Goal: Task Accomplishment & Management: Complete application form

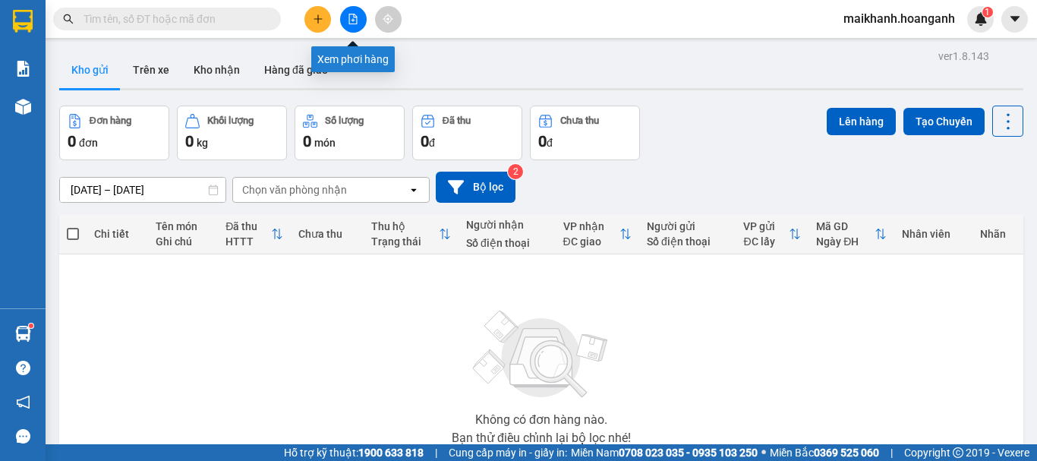
click at [355, 22] on icon "file-add" at bounding box center [353, 19] width 11 height 11
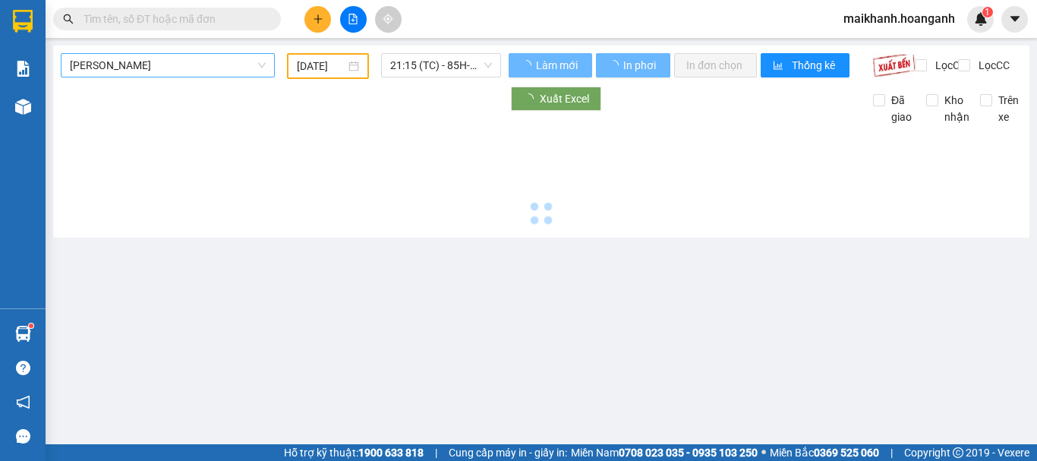
type input "12/09/2025"
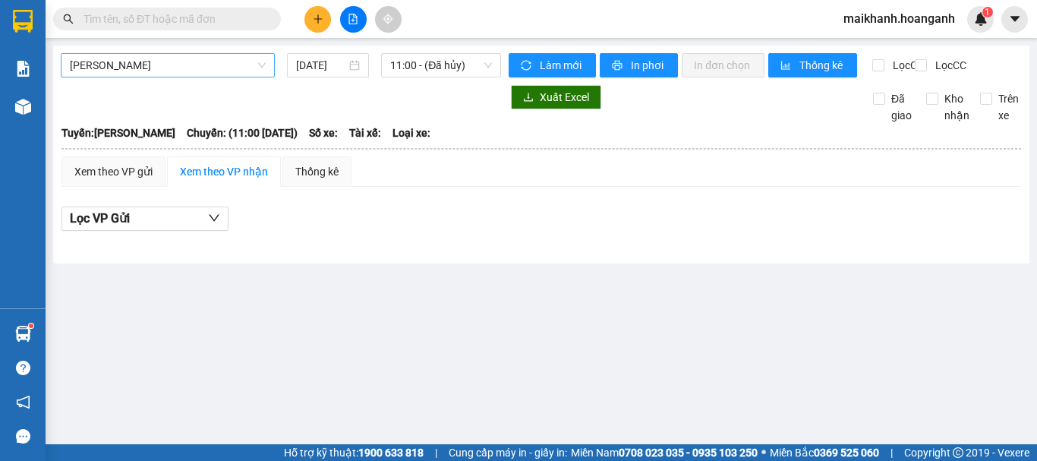
click at [193, 65] on span "Hồ Chí Minh - Phan Rang" at bounding box center [168, 65] width 196 height 23
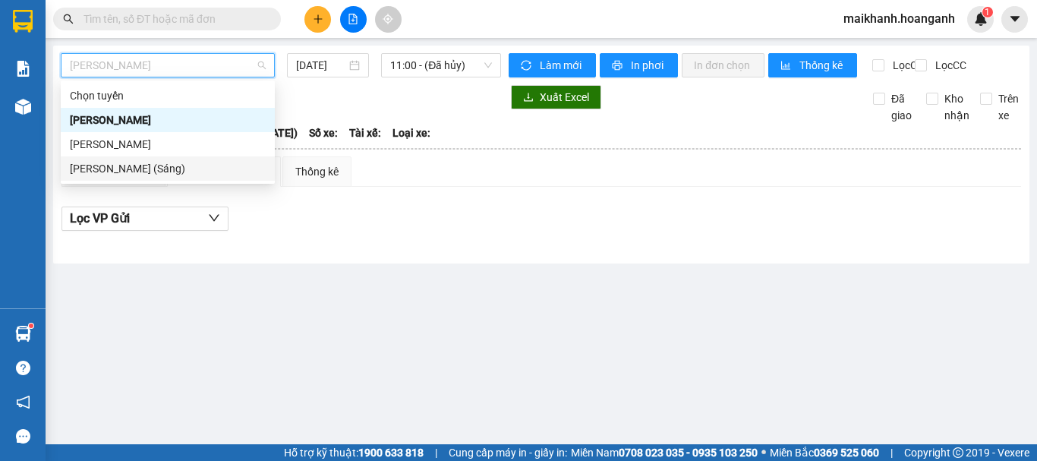
click at [207, 172] on div "Hồ Chí Minh - Phan Rang (Sáng)" at bounding box center [168, 168] width 196 height 17
type input "12/09/2025"
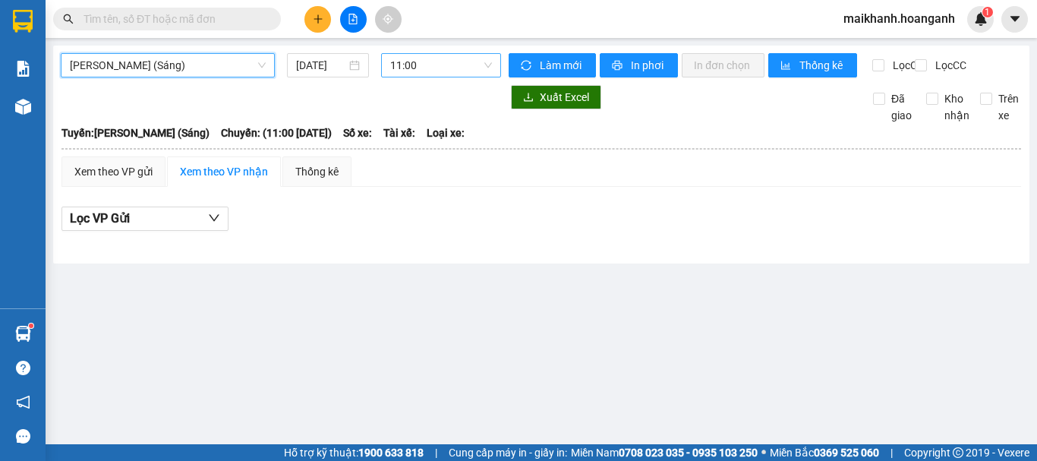
click at [440, 65] on span "11:00" at bounding box center [441, 65] width 102 height 23
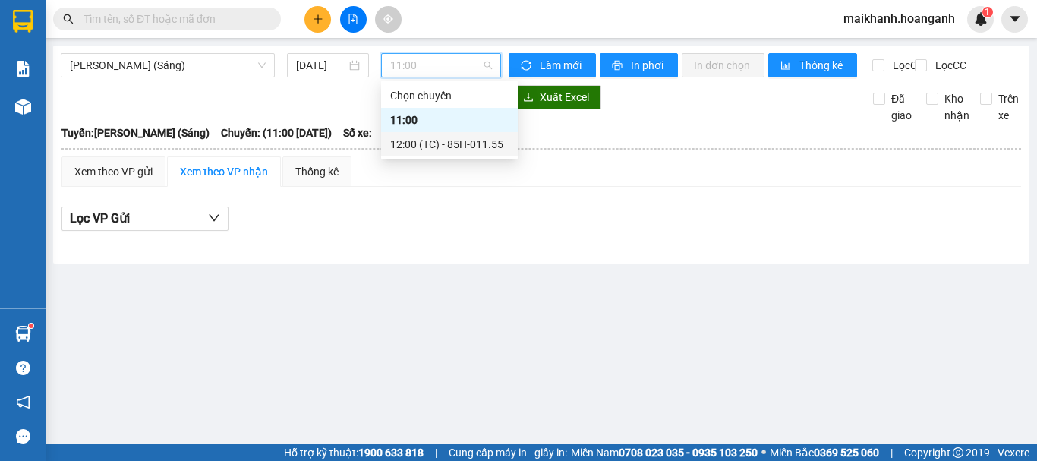
click at [493, 147] on div "12:00 (TC) - 85H-011.55" at bounding box center [449, 144] width 118 height 17
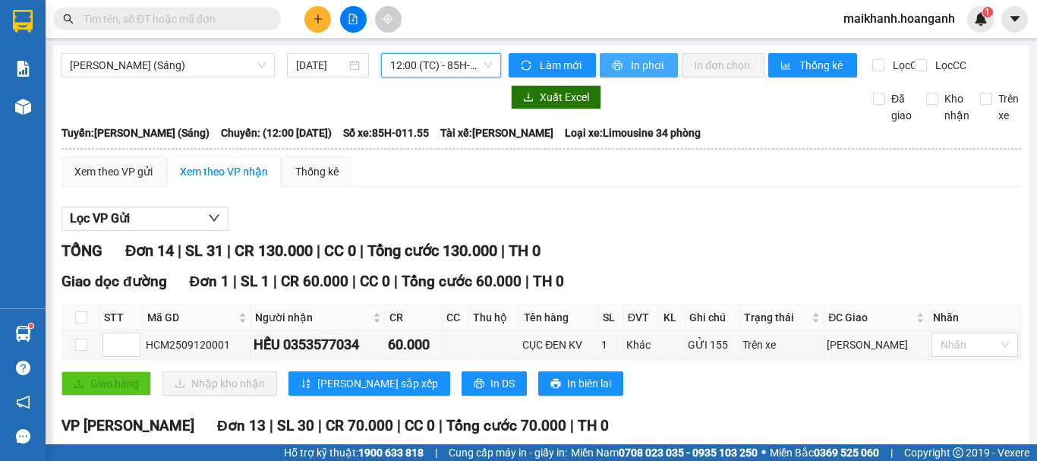
click at [631, 66] on span "In phơi" at bounding box center [648, 65] width 35 height 17
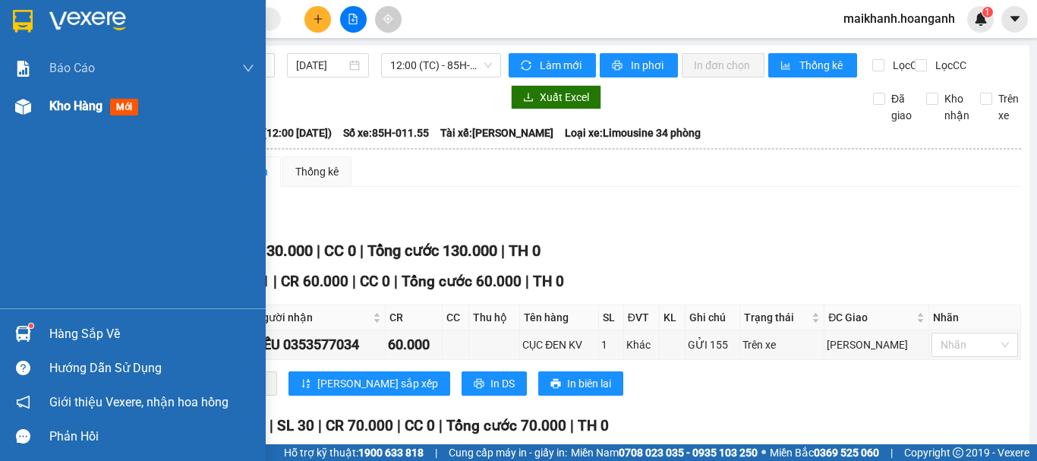
click at [58, 107] on span "Kho hàng" at bounding box center [75, 106] width 53 height 14
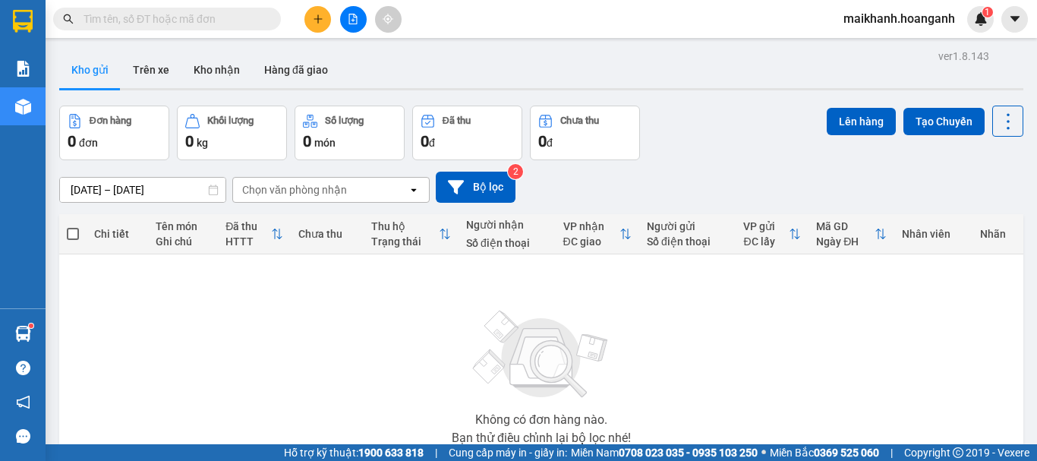
click at [879, 17] on span "maikhanh.hoanganh" at bounding box center [899, 18] width 136 height 19
click at [891, 46] on span "Đăng xuất" at bounding box center [906, 47] width 103 height 17
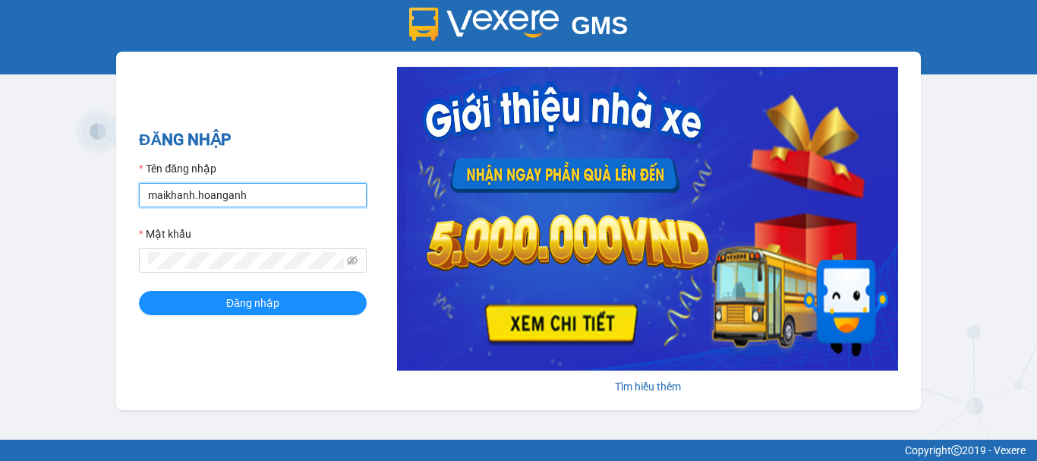
click at [278, 196] on input "maikhanh.hoanganh" at bounding box center [253, 195] width 228 height 24
type input "xuanhoang.hoanganh"
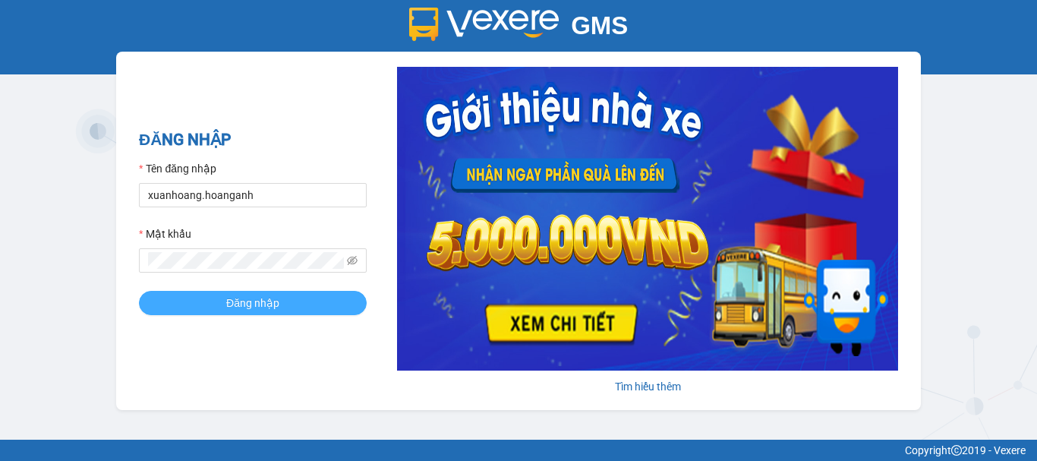
click at [298, 303] on button "Đăng nhập" at bounding box center [253, 303] width 228 height 24
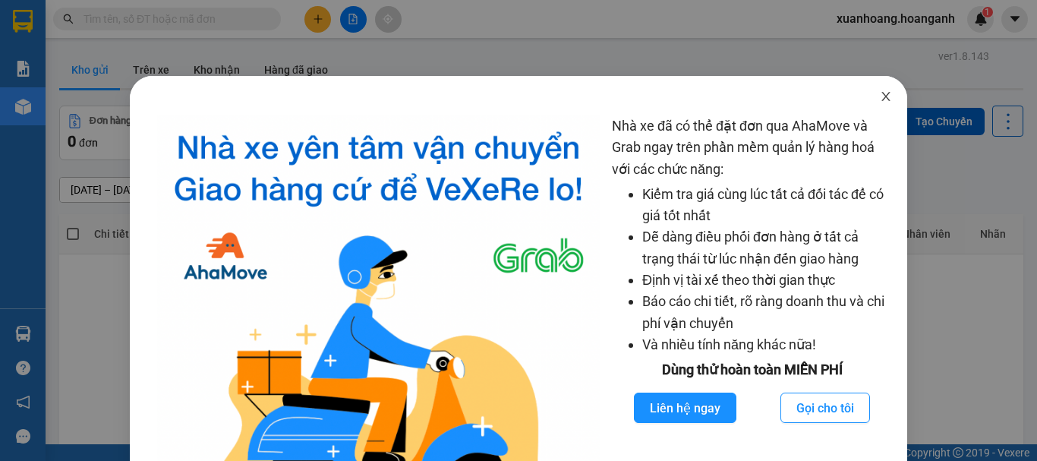
click at [882, 95] on icon "close" at bounding box center [886, 96] width 8 height 9
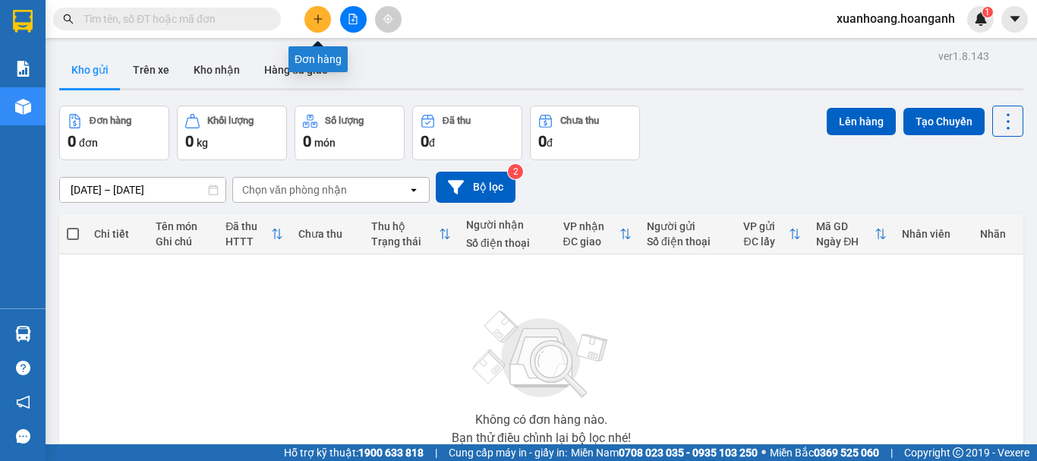
click at [322, 21] on icon "plus" at bounding box center [318, 19] width 11 height 11
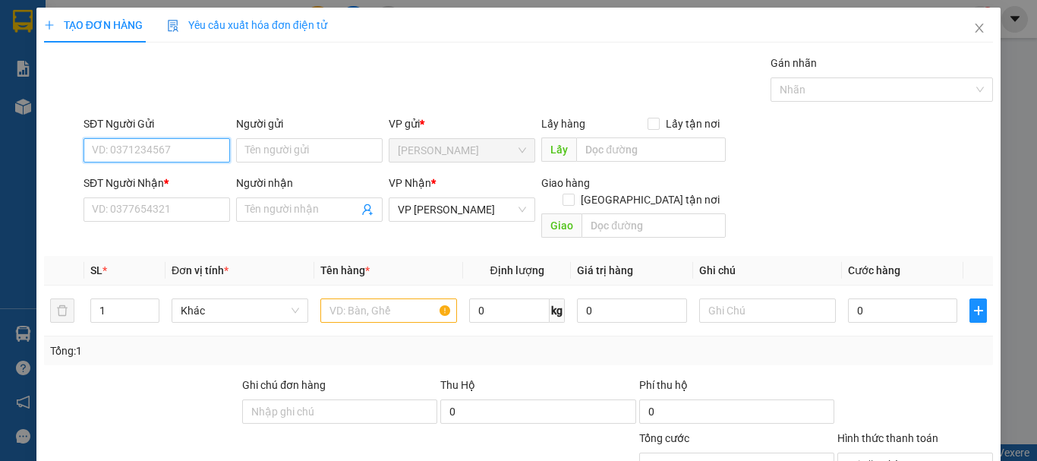
click at [184, 147] on input "SĐT Người Gửi" at bounding box center [156, 150] width 147 height 24
click at [197, 182] on div "0888800558 - LY" at bounding box center [155, 180] width 127 height 17
type input "0888800558"
type input "LY"
type input "30.000"
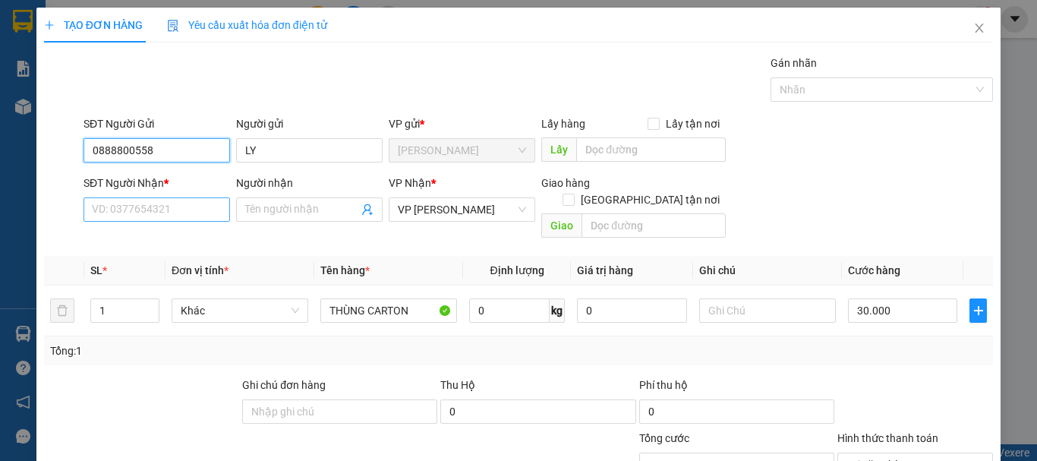
type input "0888800558"
click at [193, 210] on input "SĐT Người Nhận *" at bounding box center [156, 209] width 147 height 24
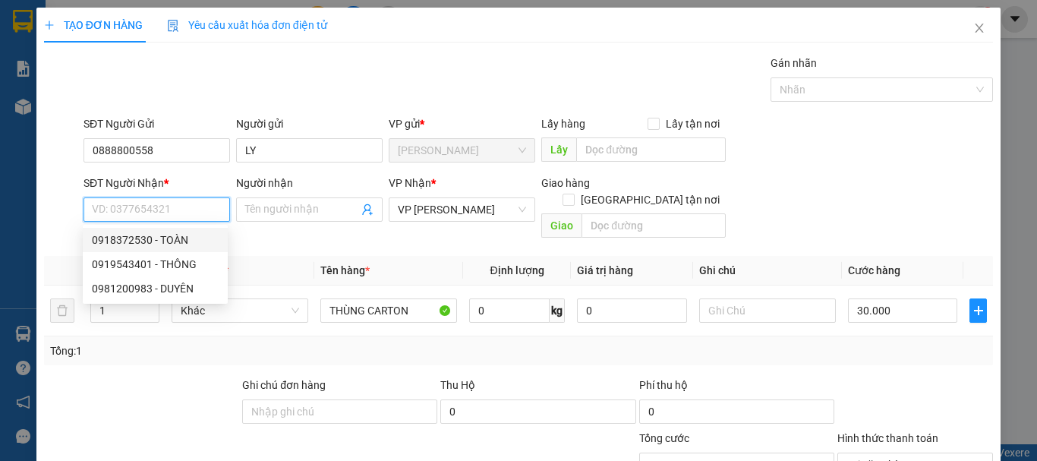
click at [172, 238] on div "0918372530 - TOÀN" at bounding box center [155, 240] width 127 height 17
type input "0918372530"
type input "TOÀN"
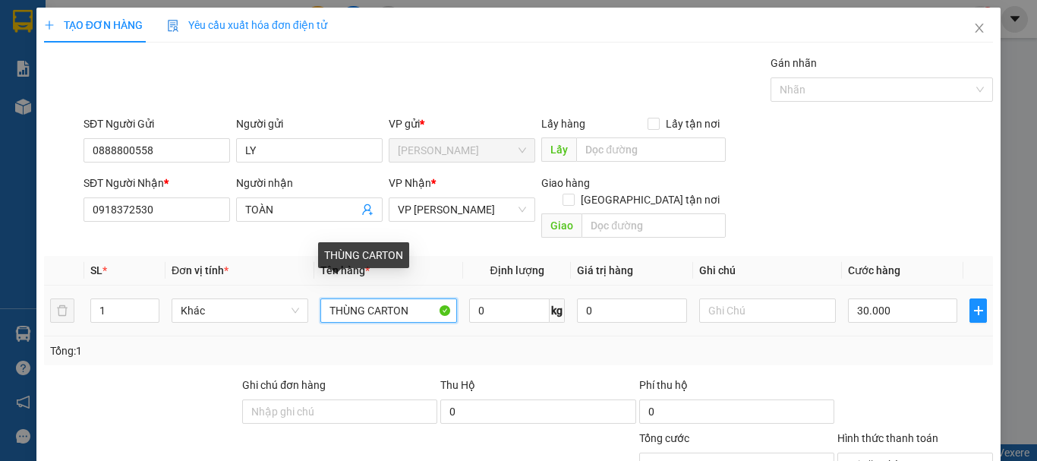
click at [430, 298] on input "THÙNG CARTON" at bounding box center [388, 310] width 137 height 24
type input "THÙNG CARTON NHỎ KEO VÀNG"
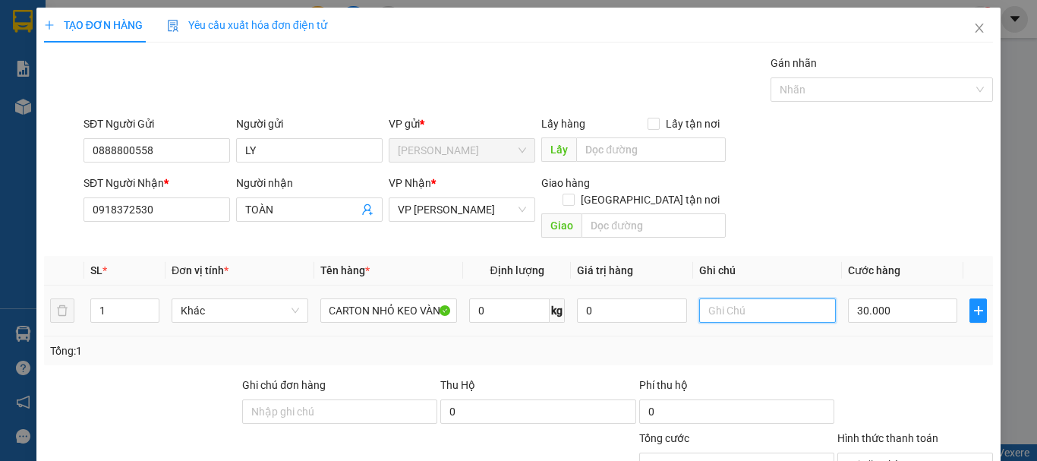
click at [778, 298] on input "text" at bounding box center [767, 310] width 137 height 24
type input "CHƯA CƯỚC PR THU 30"
click at [913, 298] on input "30.000" at bounding box center [902, 310] width 109 height 24
type input "0"
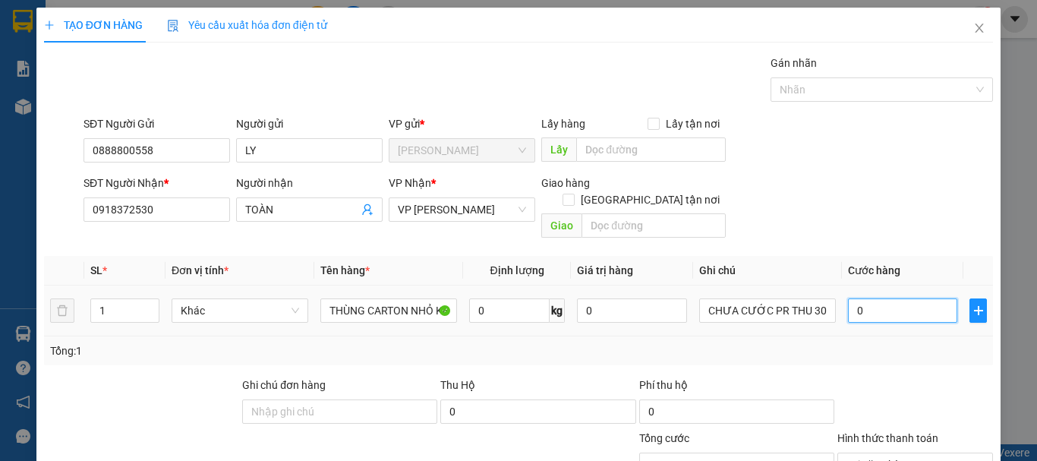
type input "0"
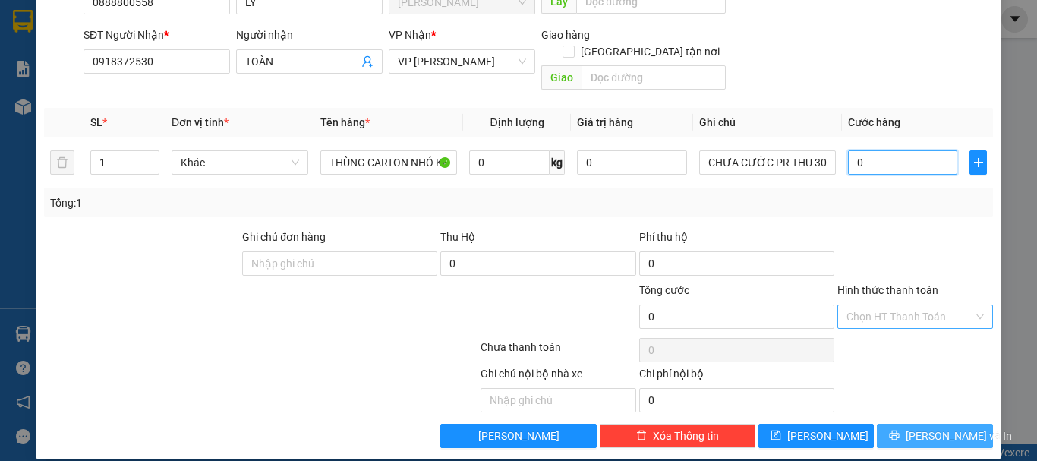
type input "0"
click at [923, 427] on span "[PERSON_NAME] và In" at bounding box center [959, 435] width 106 height 17
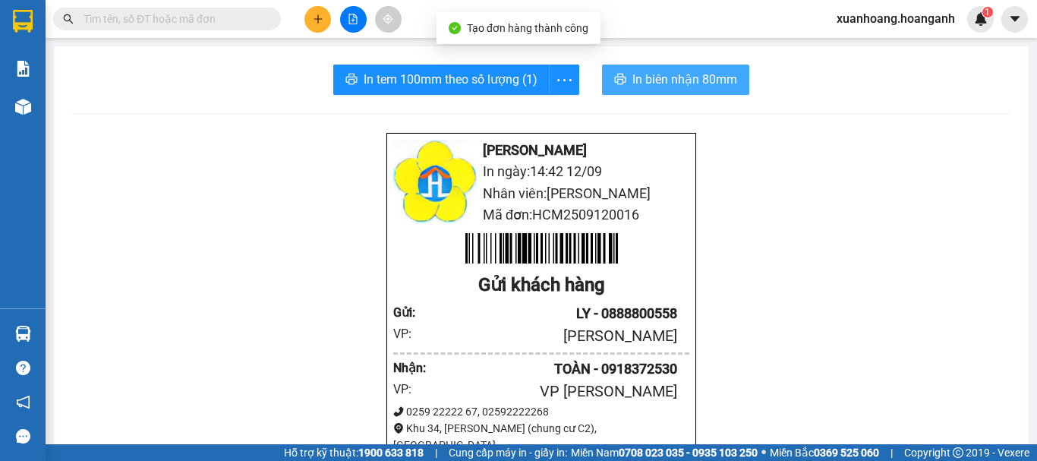
click at [654, 82] on span "In biên nhận 80mm" at bounding box center [684, 79] width 105 height 19
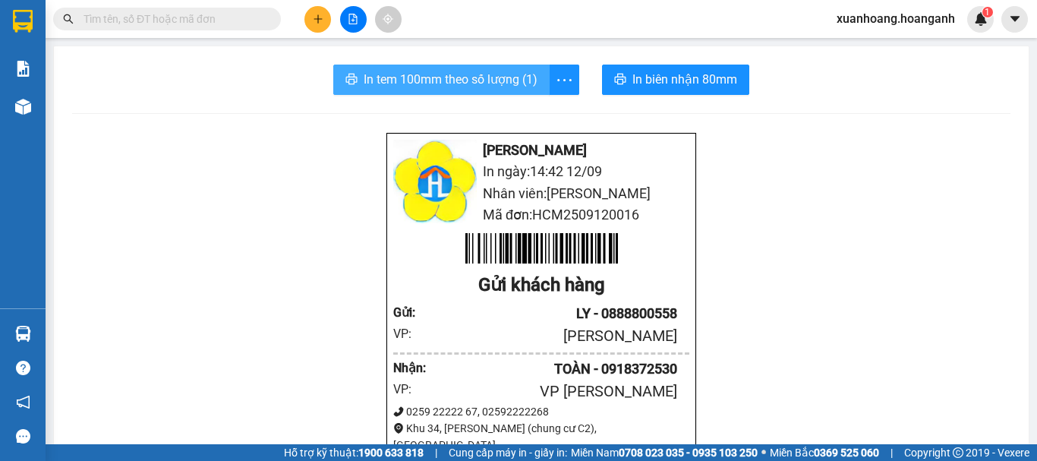
click at [461, 82] on span "In tem 100mm theo số lượng (1)" at bounding box center [451, 79] width 174 height 19
